Goal: Transaction & Acquisition: Purchase product/service

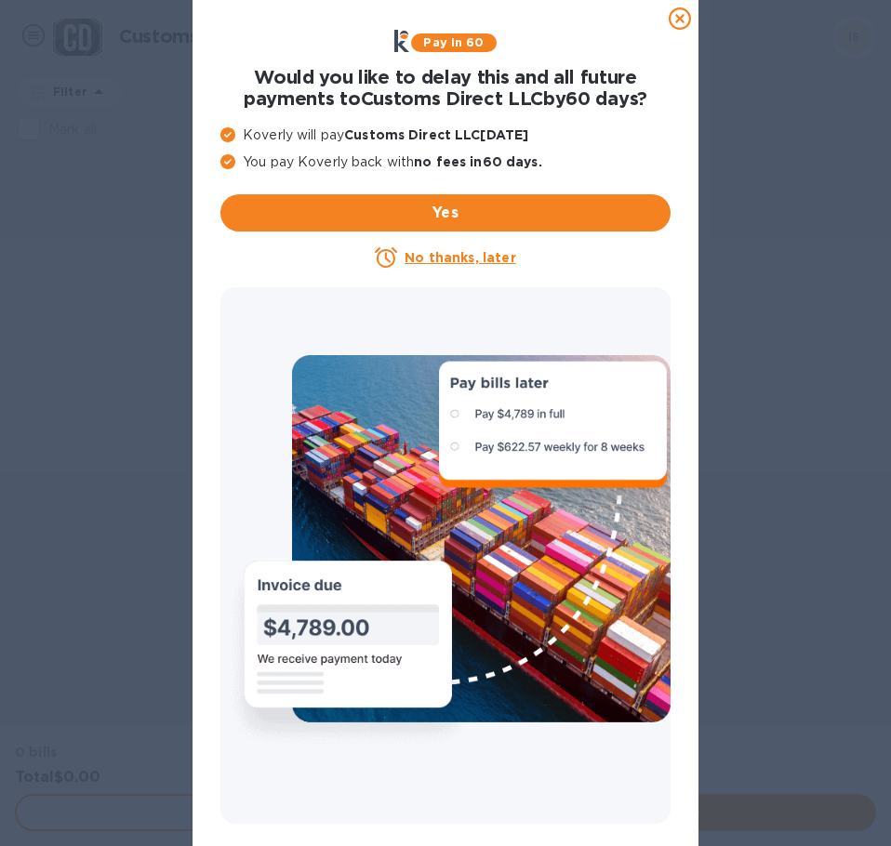
click at [441, 255] on u "No thanks, later" at bounding box center [459, 257] width 111 height 15
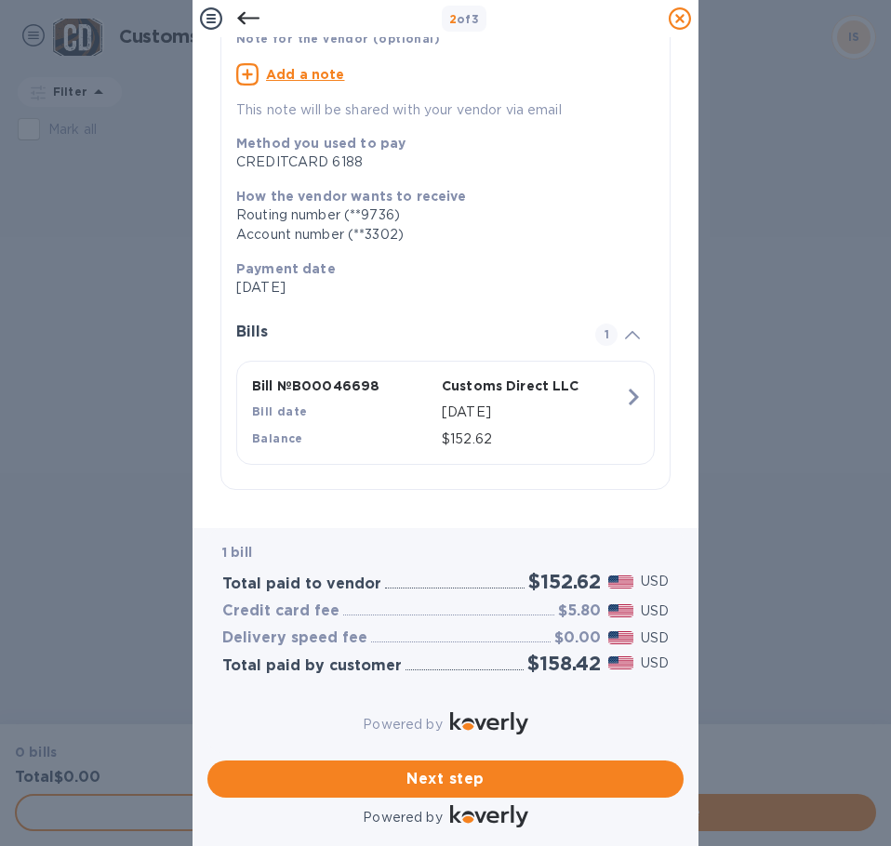
scroll to position [164, 0]
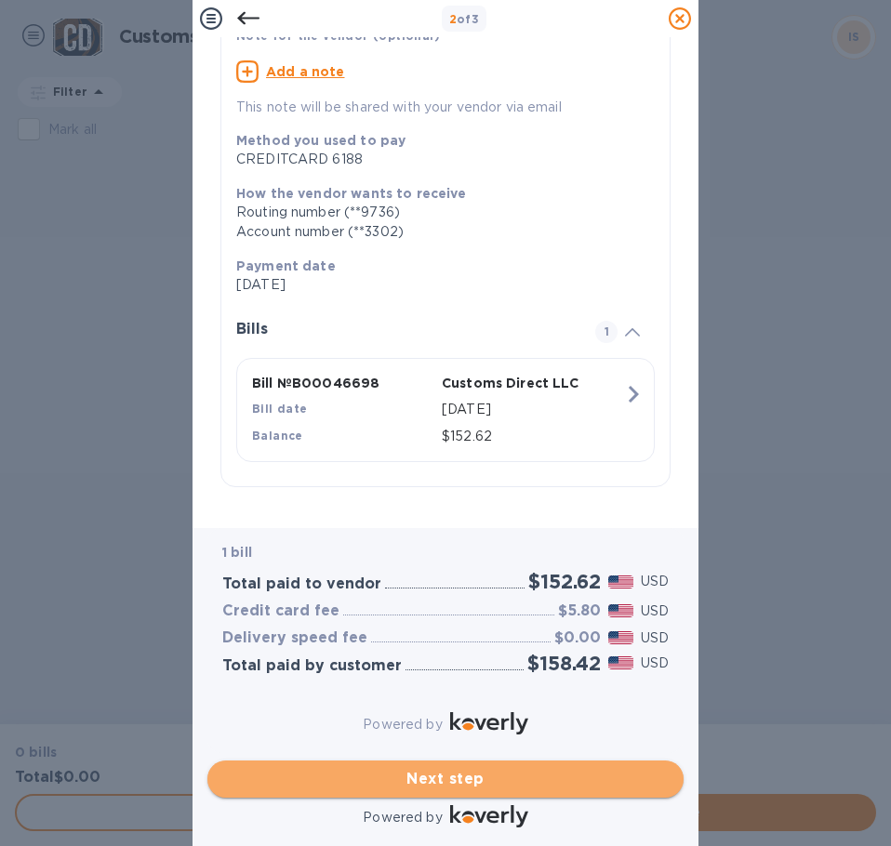
click at [475, 768] on span "Next step" at bounding box center [445, 779] width 446 height 22
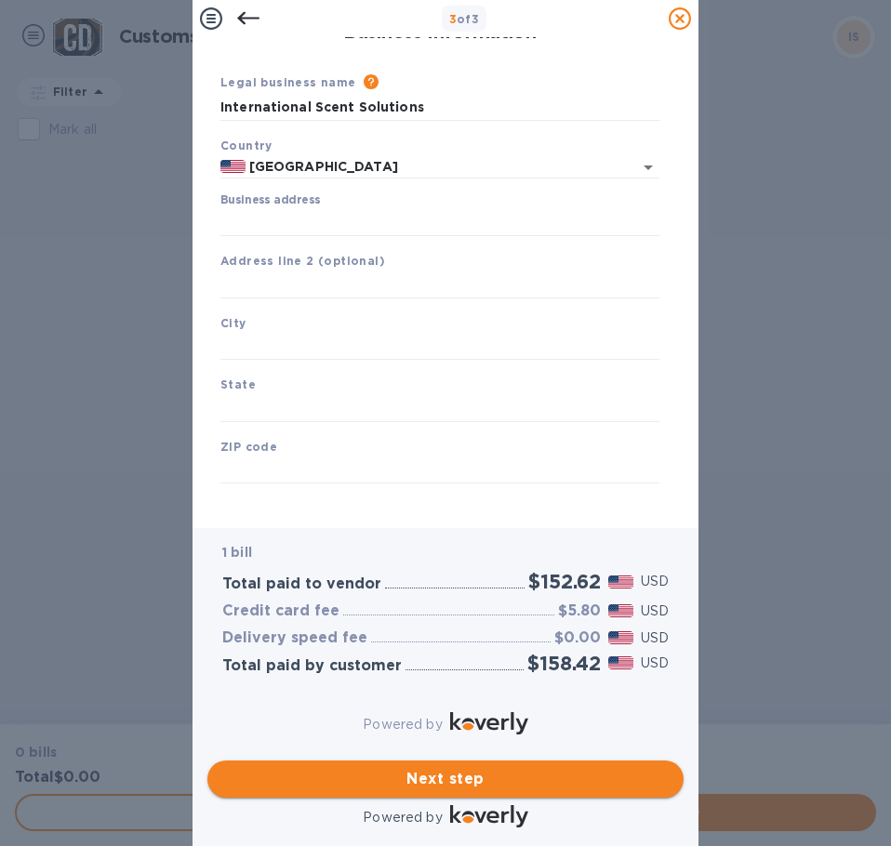
scroll to position [22, 0]
click at [271, 271] on input "text" at bounding box center [439, 285] width 439 height 28
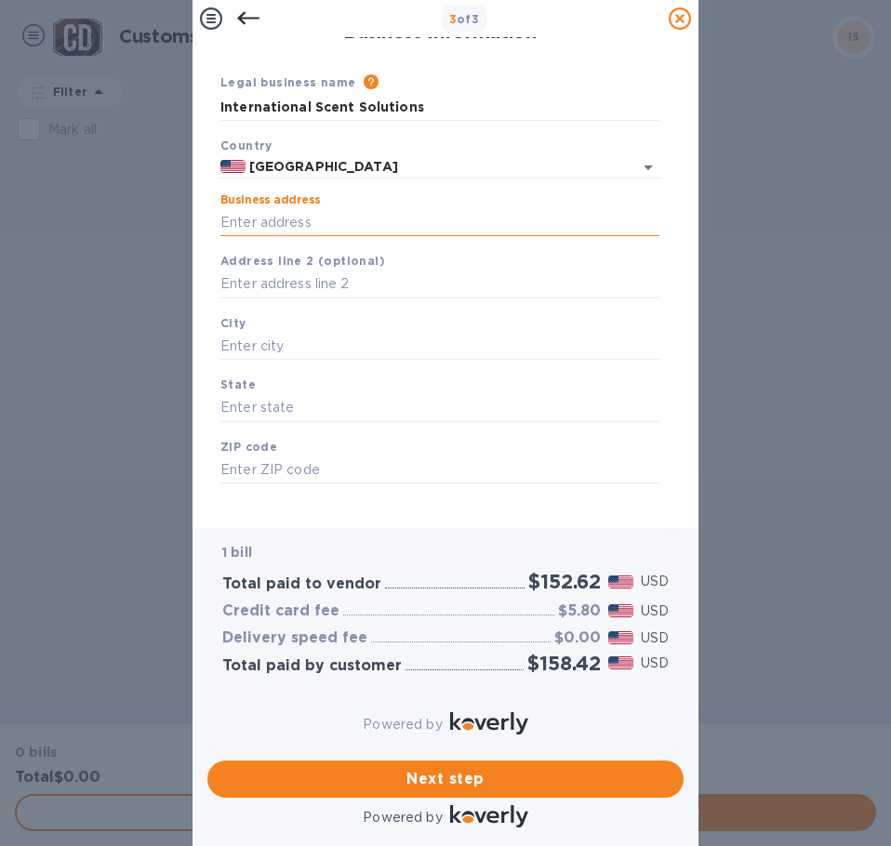
click at [241, 208] on input "Business address" at bounding box center [439, 222] width 439 height 28
paste input "[STREET_ADDRESS]"
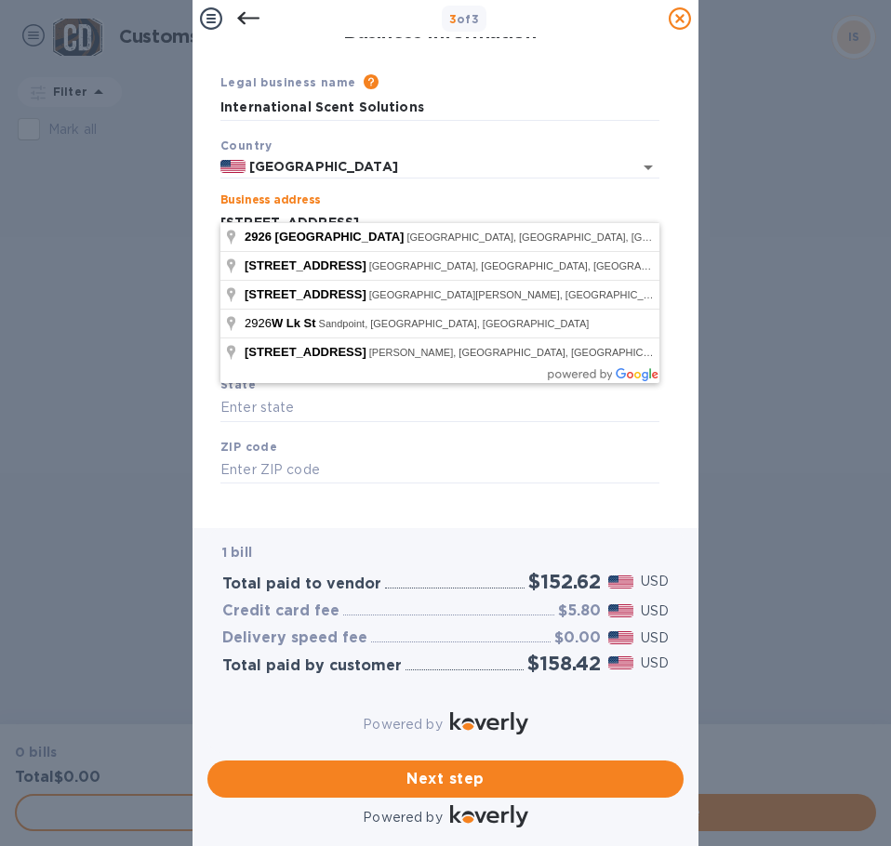
type input "[STREET_ADDRESS]"
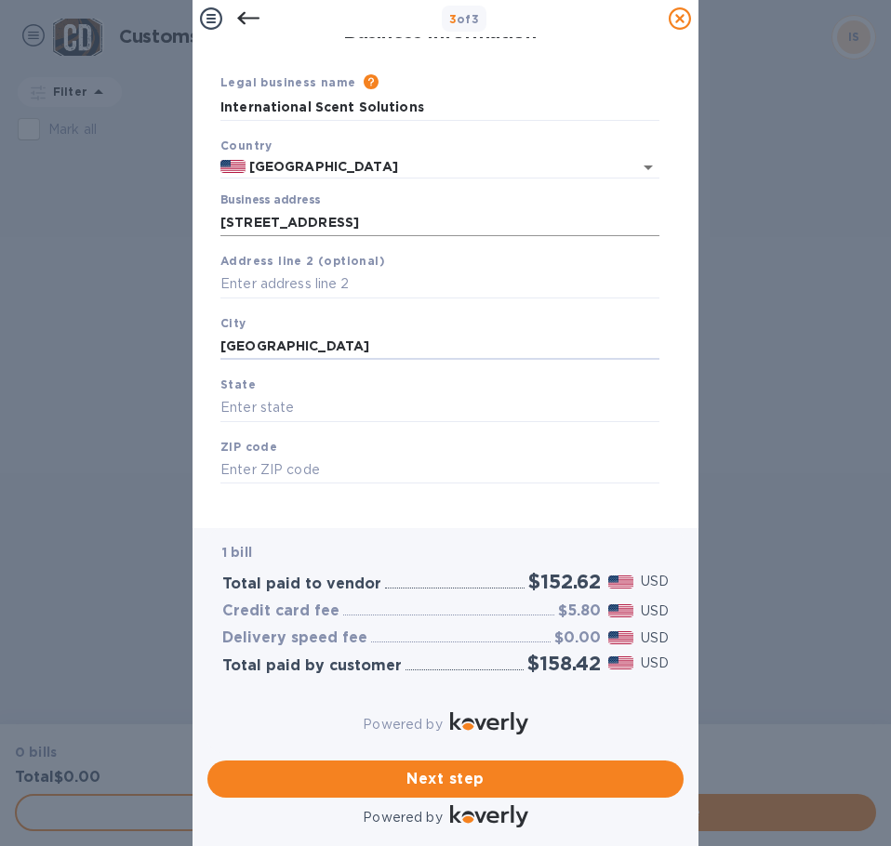
type input "[GEOGRAPHIC_DATA]"
type input "IL"
type input "60612"
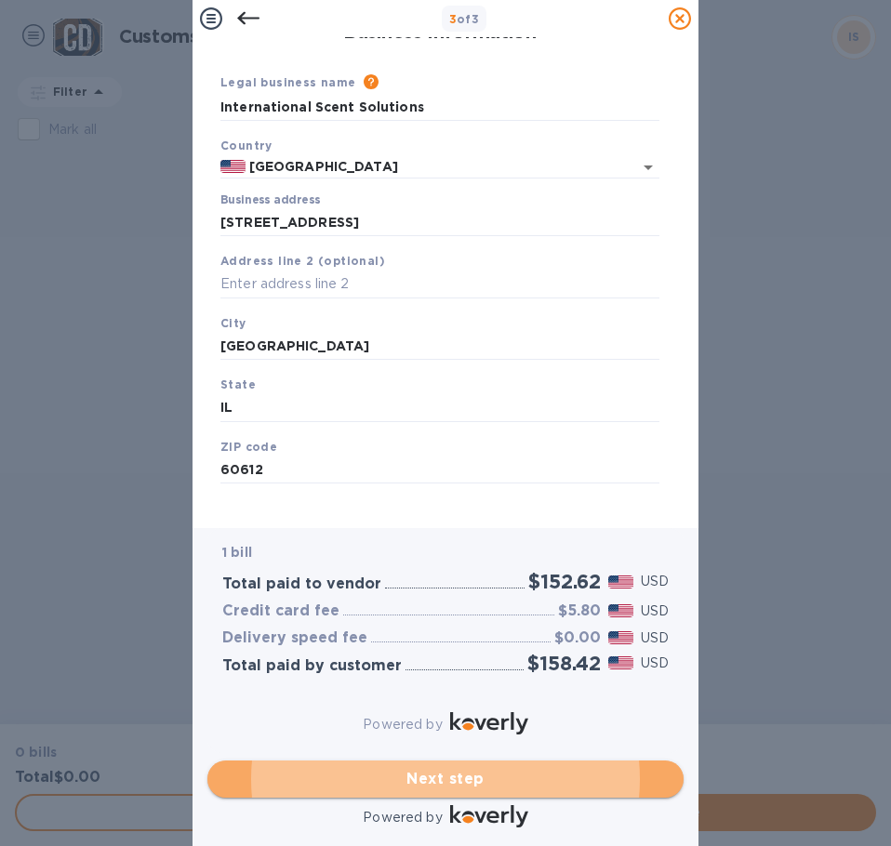
click at [467, 768] on span "Next step" at bounding box center [445, 779] width 446 height 22
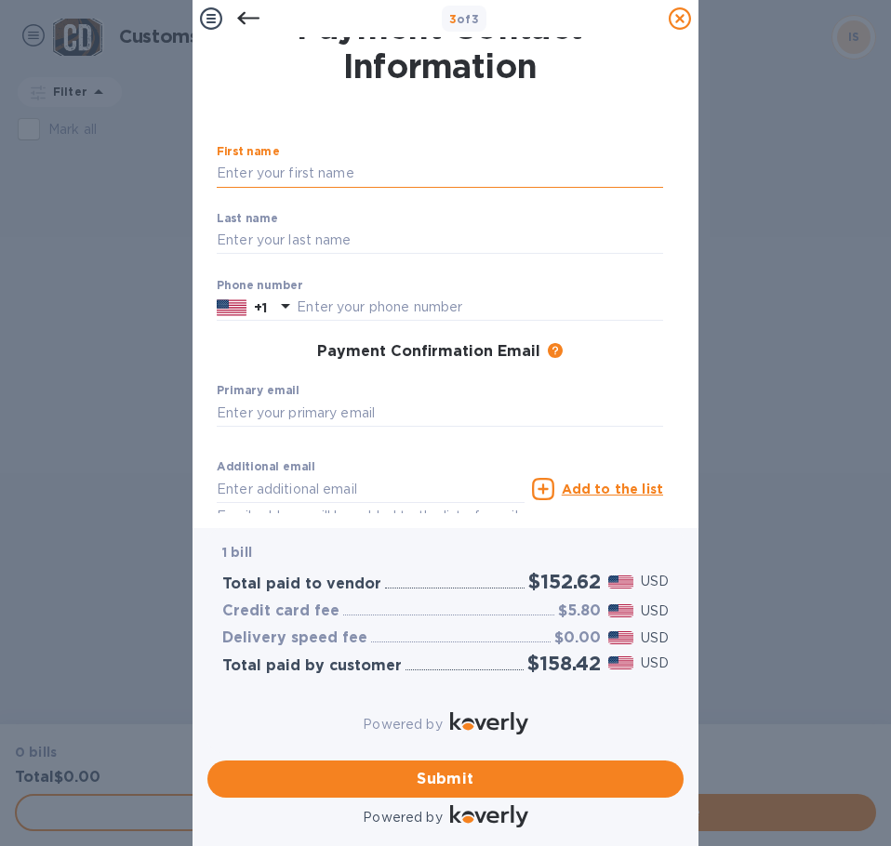
click at [282, 170] on input "text" at bounding box center [440, 174] width 446 height 28
type input "[PERSON_NAME]"
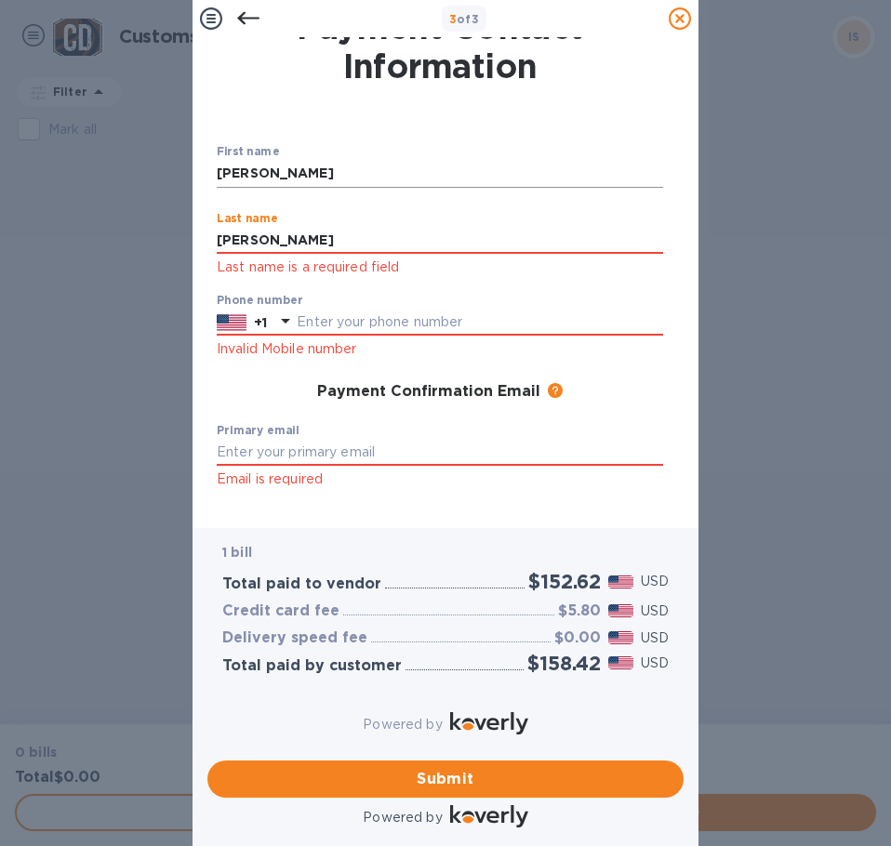
type input "[PERSON_NAME]"
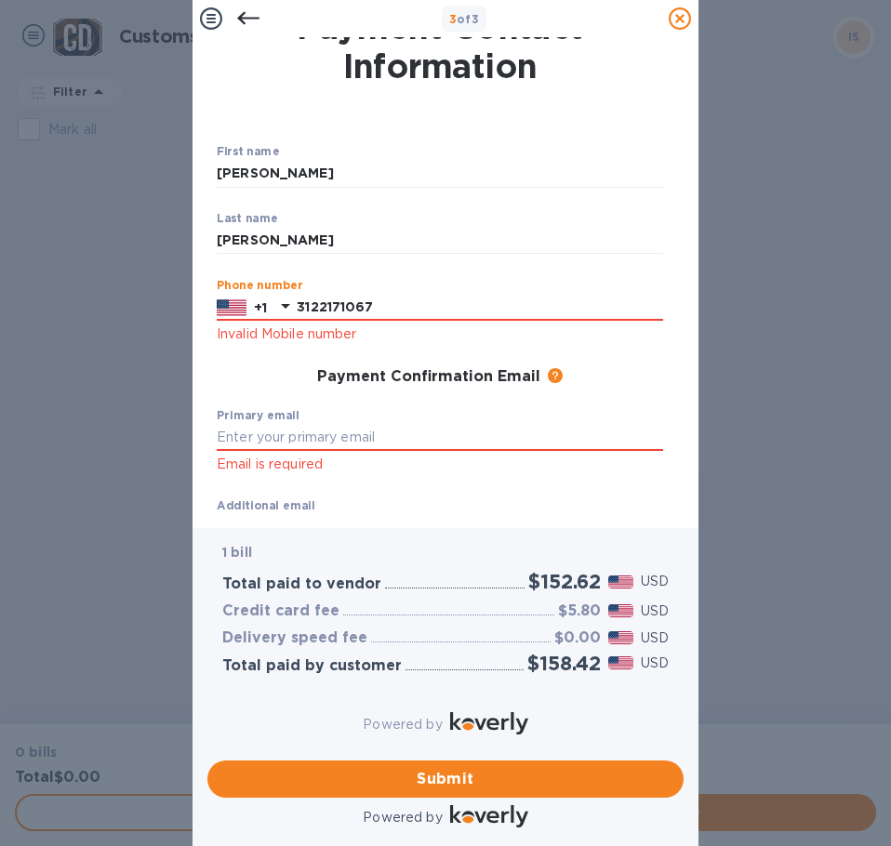
type input "3122171067"
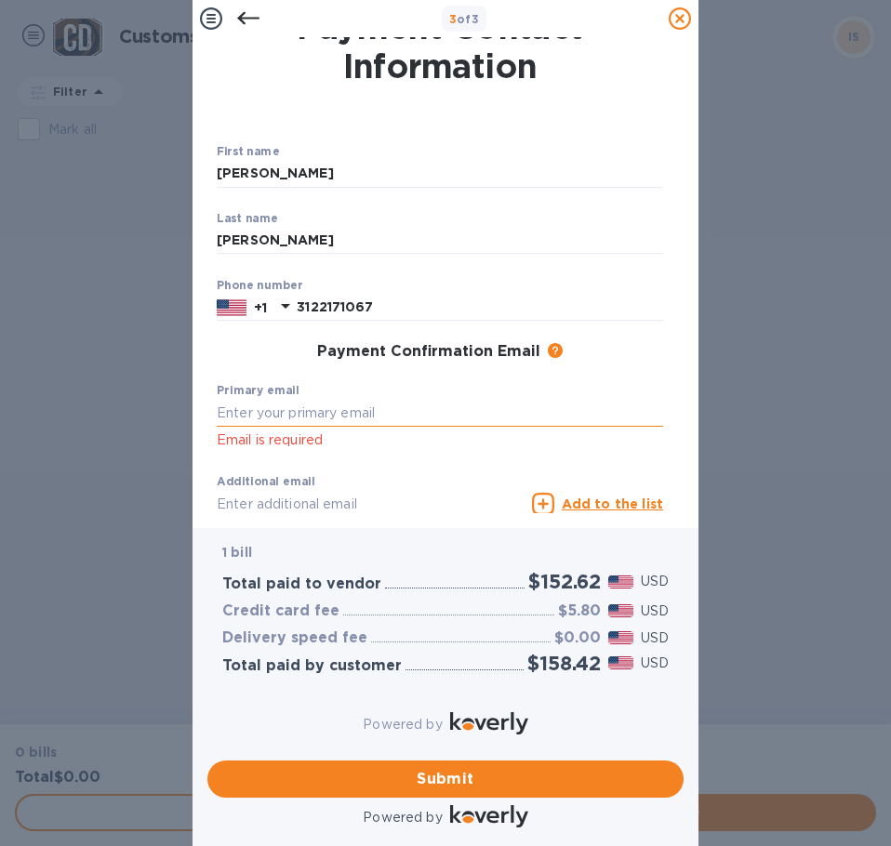
click at [234, 410] on input "text" at bounding box center [440, 413] width 446 height 28
paste input "[EMAIL_ADDRESS][DOMAIN_NAME]"
type input "[EMAIL_ADDRESS][DOMAIN_NAME]"
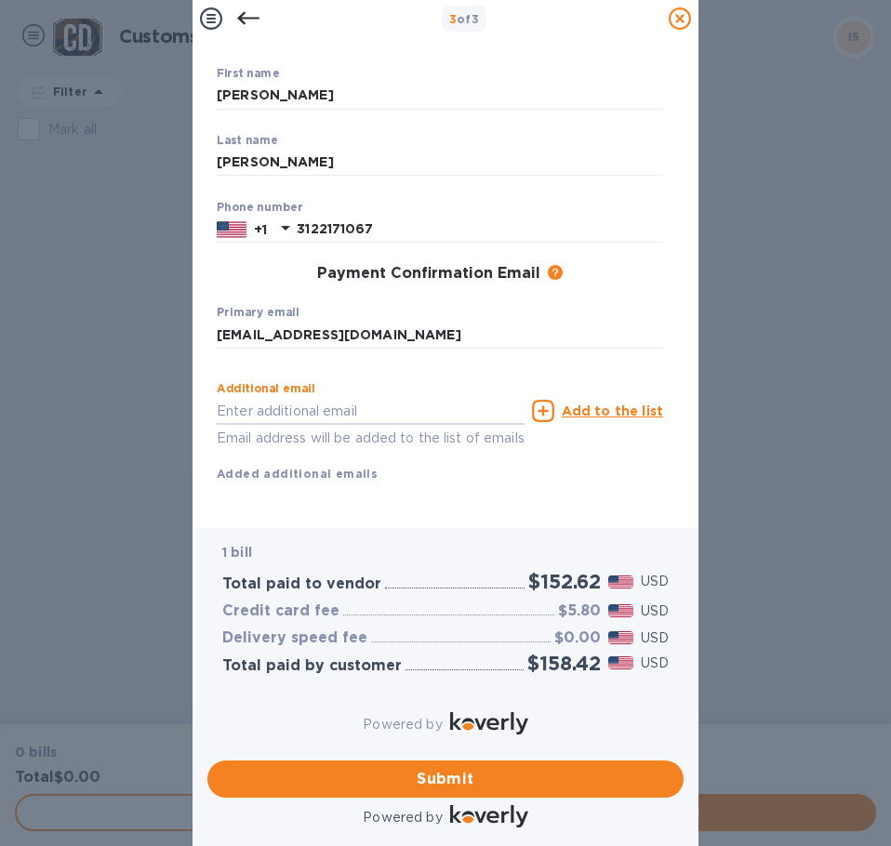
scroll to position [136, 0]
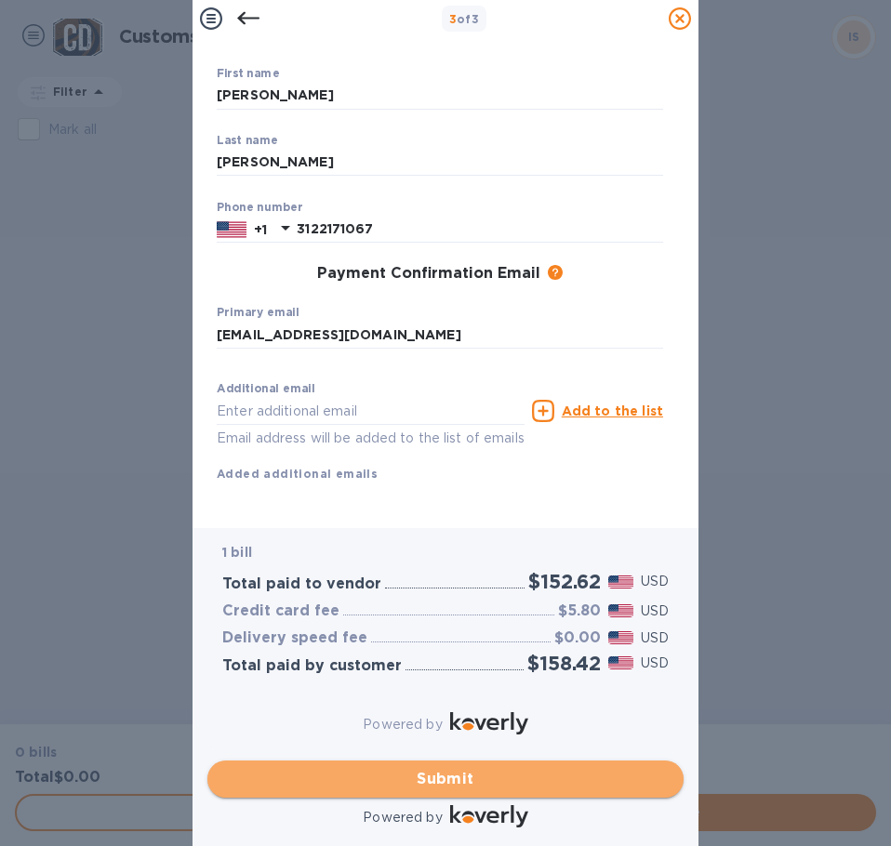
click at [430, 768] on span "Submit" at bounding box center [445, 779] width 446 height 22
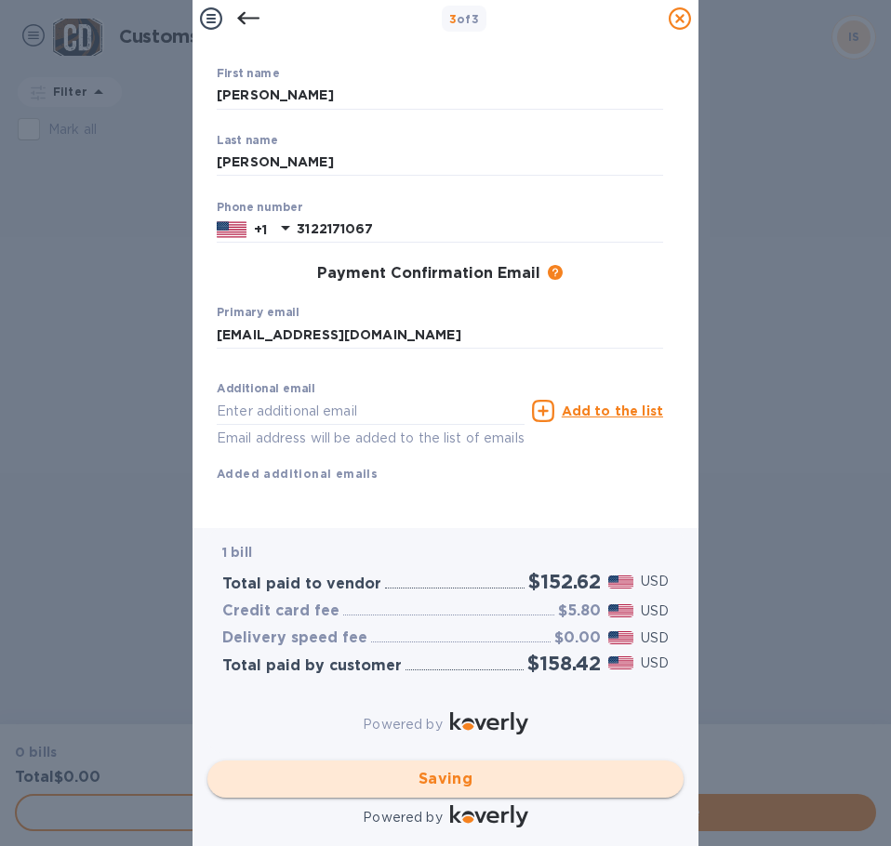
scroll to position [0, 0]
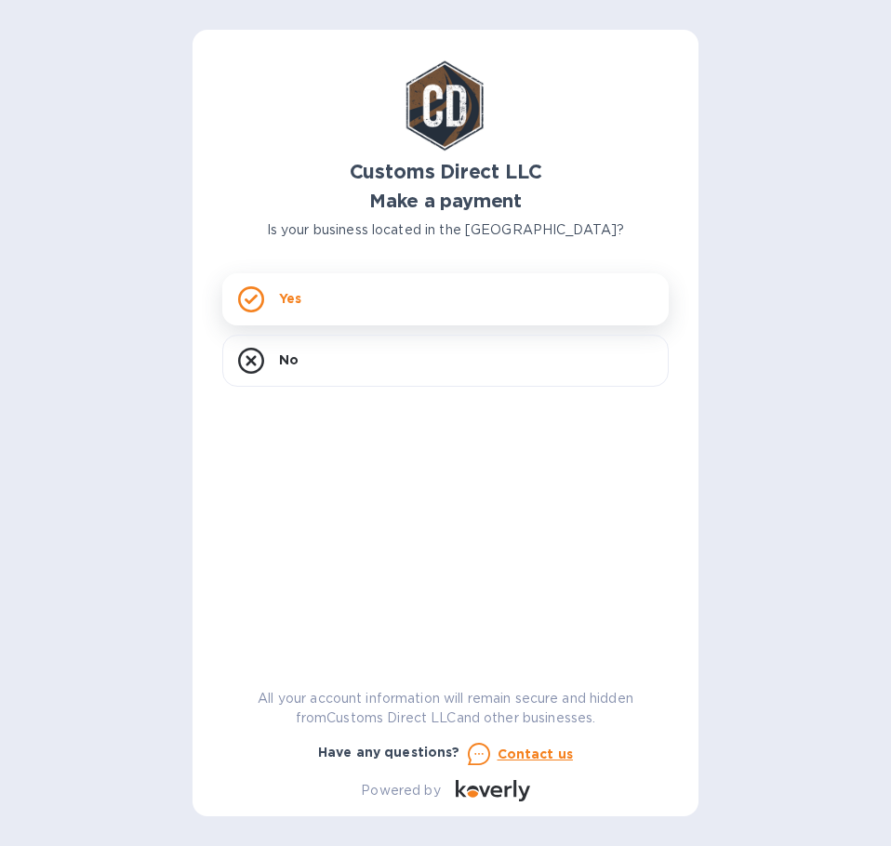
click at [363, 306] on div "Yes" at bounding box center [445, 299] width 446 height 52
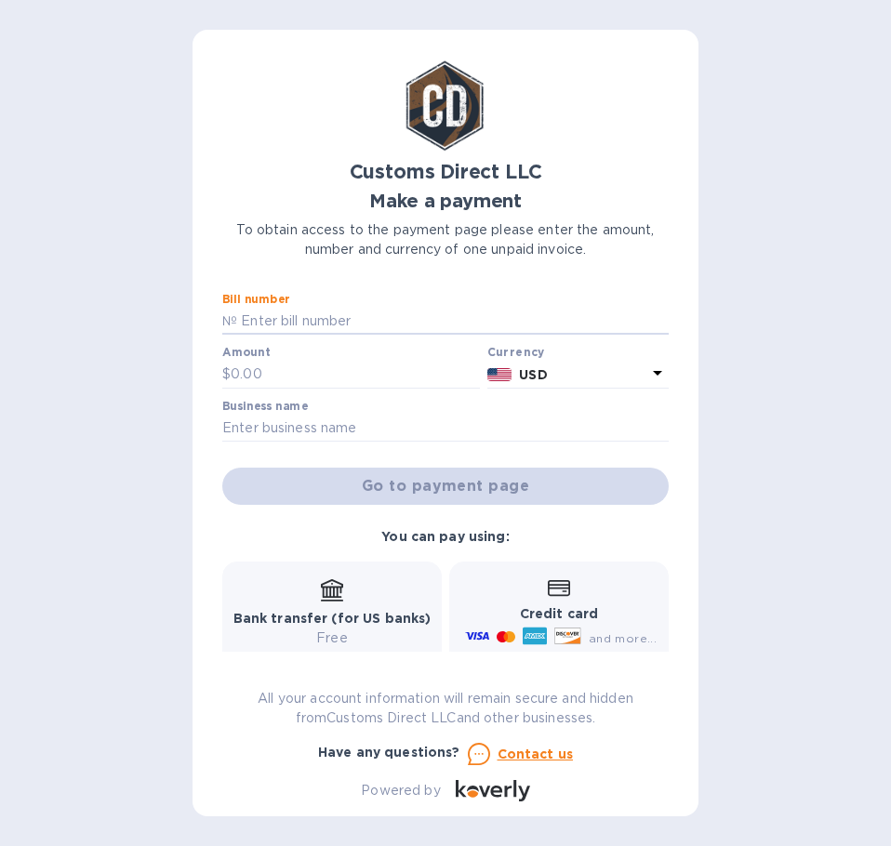
click at [282, 303] on div "Bill number №" at bounding box center [445, 314] width 446 height 43
type input "B00048023"
type input "182.71"
type input "B00047994"
click at [277, 424] on input "text" at bounding box center [445, 429] width 446 height 28
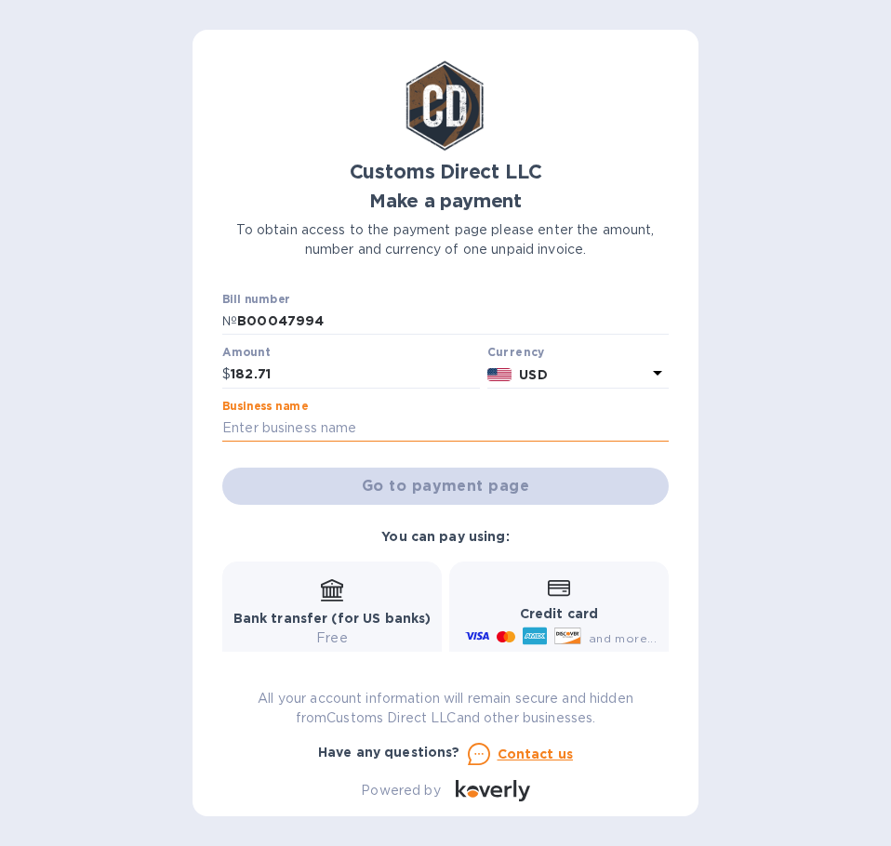
paste input "INTERNATIONAL SCENT SOLUTIONS"
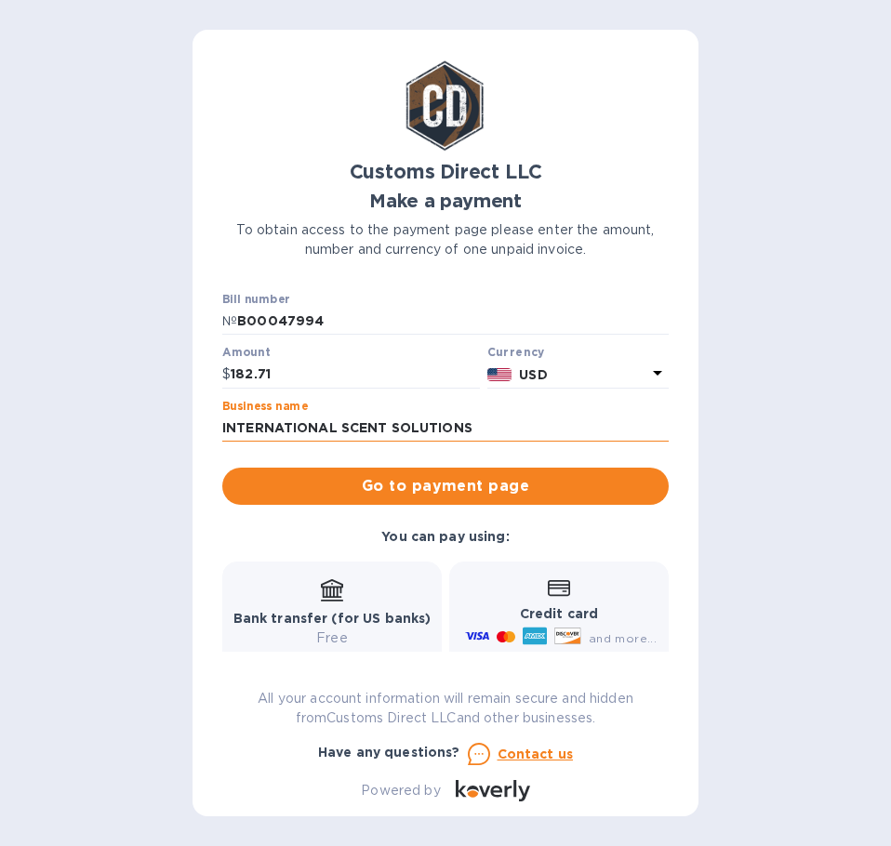
type input "INTERNATIONAL SCENT SOLUTIONS"
click at [449, 486] on span "Go to payment page" at bounding box center [445, 486] width 416 height 22
